Goal: Check status: Check status

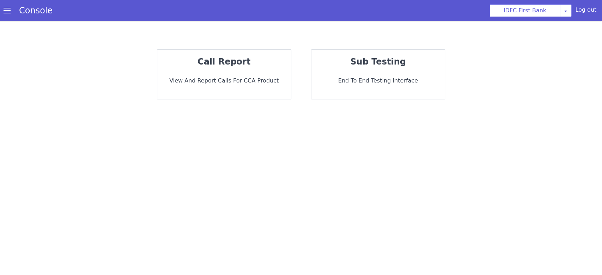
click at [257, 73] on div "call report View and report calls for CCA Product" at bounding box center [262, 46] width 141 height 106
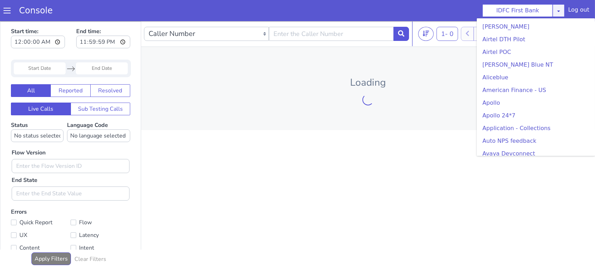
click at [564, 8] on link at bounding box center [558, 10] width 12 height 13
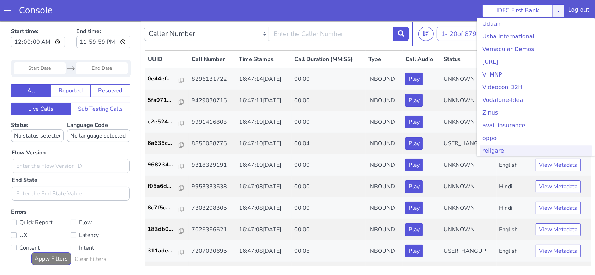
scroll to position [1881, 0]
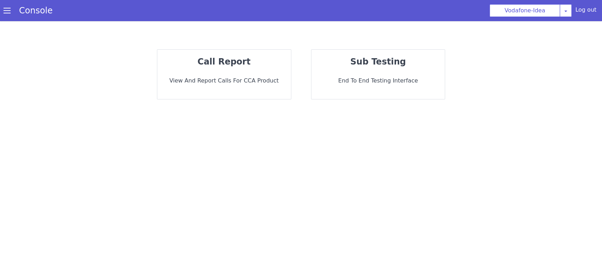
click at [246, 90] on div "call report View and report calls for CCA Product" at bounding box center [224, 74] width 134 height 49
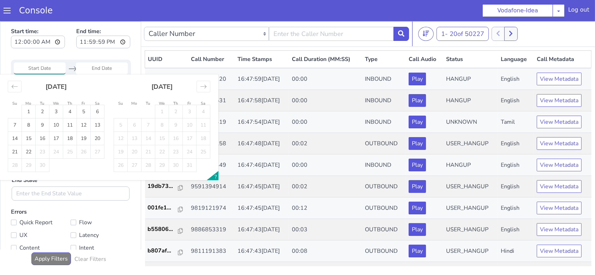
click at [47, 64] on input "Start Date" at bounding box center [40, 68] width 52 height 12
click at [30, 155] on td "22" at bounding box center [29, 151] width 14 height 13
type input "22 Sep 2025"
click at [30, 155] on td "22" at bounding box center [29, 151] width 14 height 13
type input "22 Sep 2025"
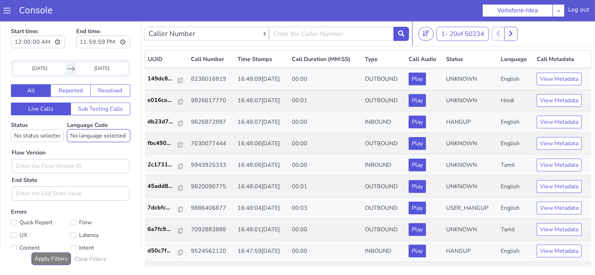
click at [82, 136] on select "No language selected Hindi English Tamil Telugu Kanada Marathi Malayalam Gujara…" at bounding box center [98, 135] width 63 height 13
select select "ta"
click at [67, 129] on select "No language selected Hindi English Tamil Telugu Kanada Marathi Malayalam Gujara…" at bounding box center [98, 135] width 63 height 13
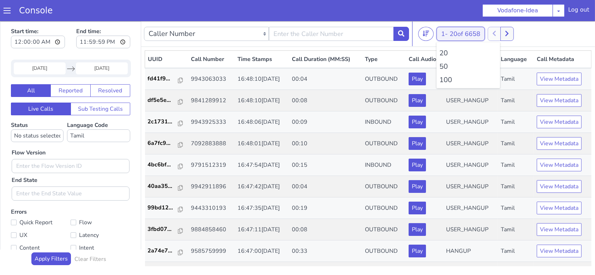
click at [461, 36] on span "20 of 6658" at bounding box center [464, 33] width 31 height 8
click at [450, 78] on li "100" at bounding box center [468, 79] width 58 height 11
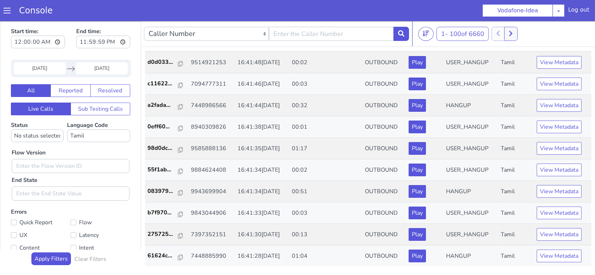
scroll to position [1505, 0]
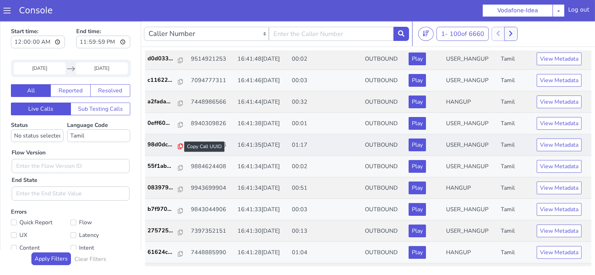
click at [178, 143] on icon at bounding box center [180, 146] width 5 height 6
click at [180, 184] on link "083979..." at bounding box center [167, 187] width 38 height 8
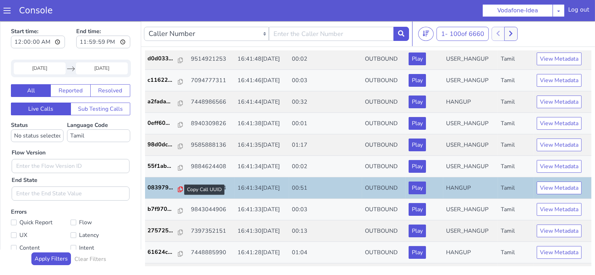
click at [178, 186] on icon at bounding box center [180, 189] width 5 height 6
